Goal: Task Accomplishment & Management: Use online tool/utility

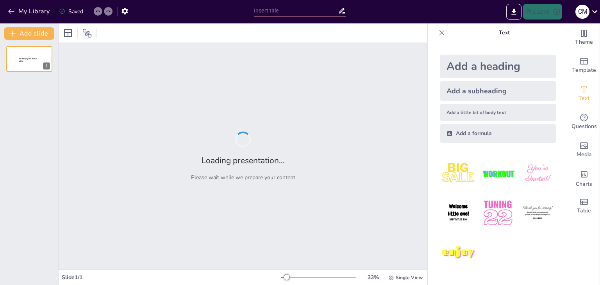
type input "Imported PQSAR_ BD_ Presentación_ProtoPRED_ ENG_2025.pptx"
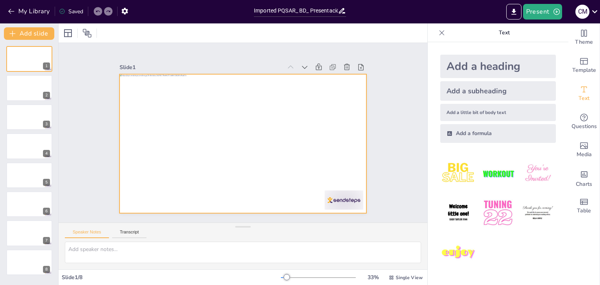
click at [177, 136] on div at bounding box center [233, 137] width 228 height 283
click at [202, 136] on div at bounding box center [238, 143] width 283 height 228
click at [392, 132] on div "Slide 1 Slide 2 Slide 3 Slide 4 Slide 5 Slide 6 Slide 7 Slide 8" at bounding box center [243, 133] width 340 height 410
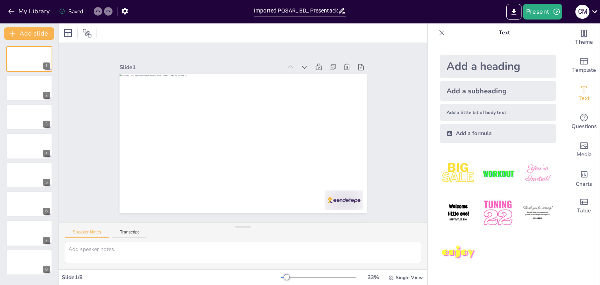
click at [477, 135] on div "Add a formula" at bounding box center [499, 133] width 116 height 19
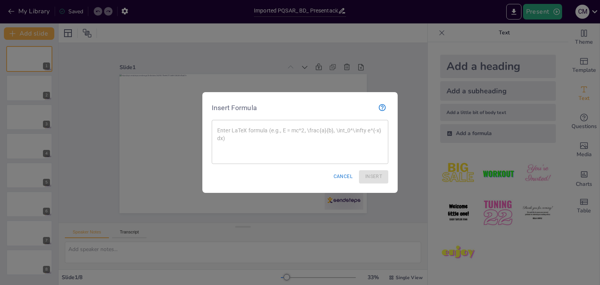
click at [307, 128] on textarea at bounding box center [300, 142] width 166 height 31
click at [333, 178] on button "Cancel" at bounding box center [343, 176] width 25 height 13
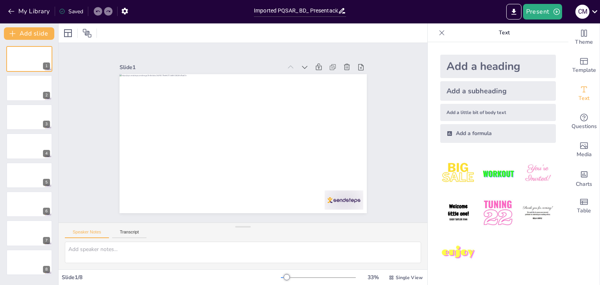
click at [441, 170] on img at bounding box center [459, 174] width 36 height 36
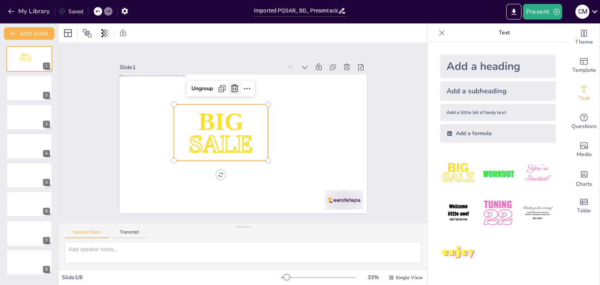
click at [252, 84] on icon at bounding box center [258, 90] width 13 height 13
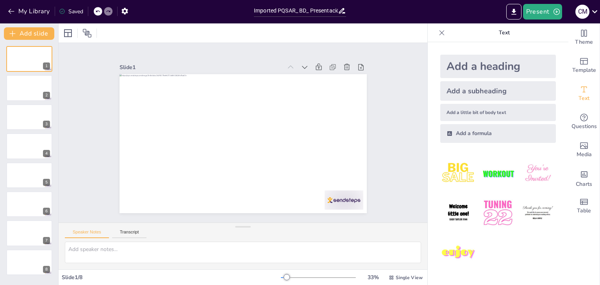
click at [487, 65] on div "Add a heading" at bounding box center [499, 66] width 116 height 23
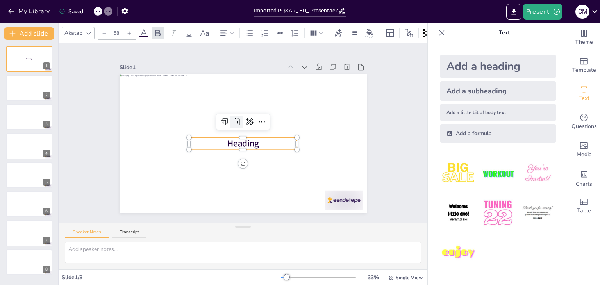
click at [243, 116] on icon at bounding box center [249, 122] width 13 height 13
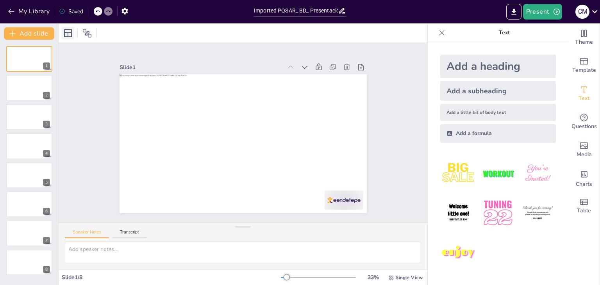
click at [67, 31] on icon at bounding box center [67, 33] width 9 height 9
click at [69, 34] on icon at bounding box center [67, 33] width 9 height 9
click at [133, 233] on button "Transcript" at bounding box center [129, 234] width 35 height 9
click at [100, 233] on button "Speaker Notes" at bounding box center [87, 234] width 44 height 9
click at [581, 65] on icon "Add ready made slides" at bounding box center [585, 61] width 8 height 7
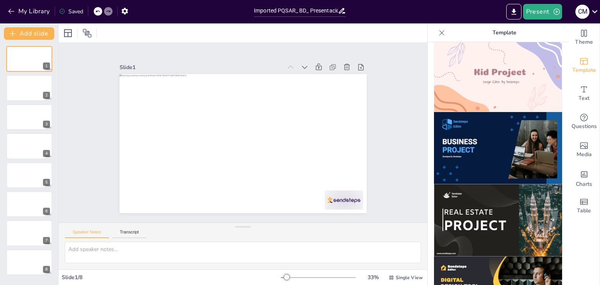
scroll to position [749, 0]
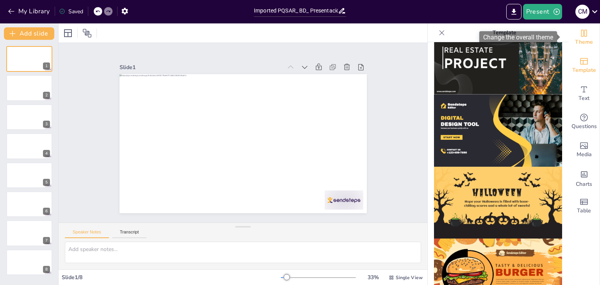
click at [575, 43] on span "Theme" at bounding box center [584, 42] width 18 height 9
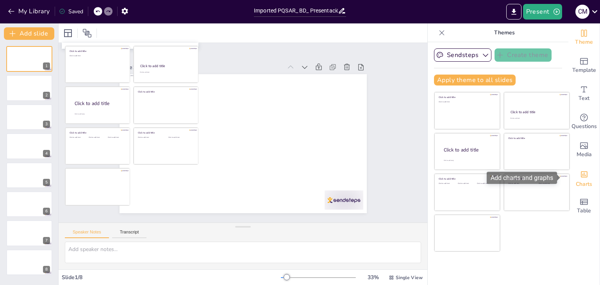
click at [582, 183] on span "Charts" at bounding box center [584, 184] width 16 height 9
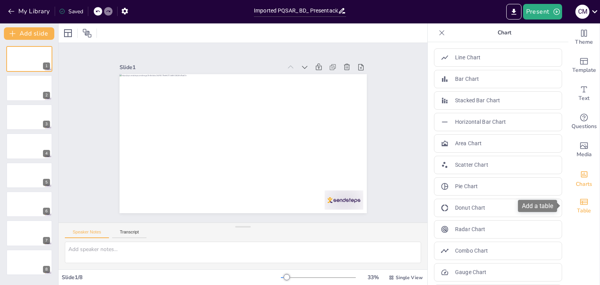
click at [579, 207] on span "Table" at bounding box center [584, 211] width 14 height 9
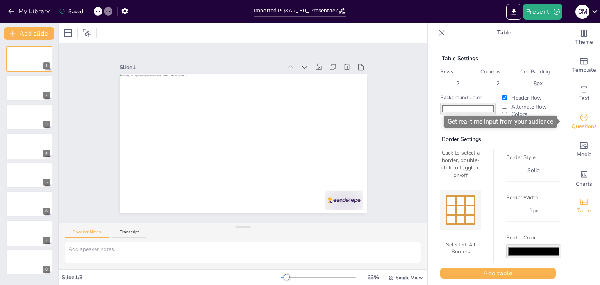
click at [582, 126] on span "Questions" at bounding box center [584, 126] width 25 height 9
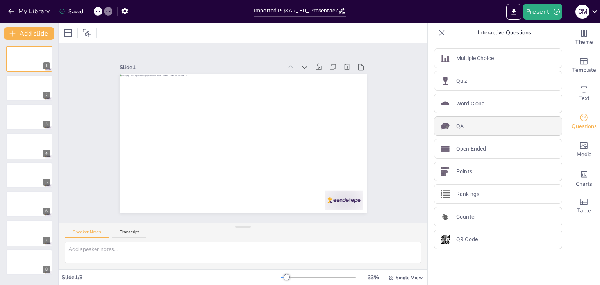
click at [450, 125] on div "QA" at bounding box center [498, 126] width 128 height 20
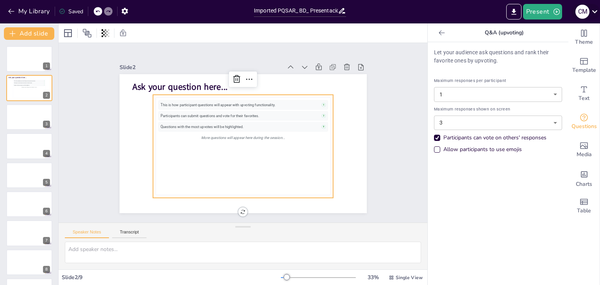
click at [577, 13] on div "C M" at bounding box center [583, 12] width 14 height 14
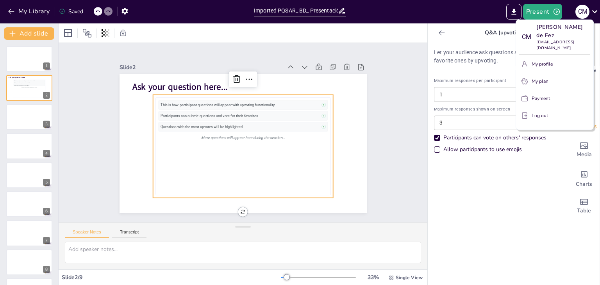
click at [544, 63] on div "[PERSON_NAME] de Fez [EMAIL_ADDRESS][DOMAIN_NAME]" at bounding box center [568, 64] width 130 height 30
click at [590, 11] on div at bounding box center [300, 142] width 600 height 285
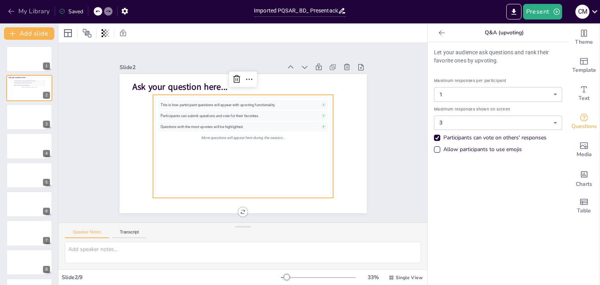
click at [12, 7] on button "My Library" at bounding box center [29, 11] width 47 height 13
